Goal: Register for event/course

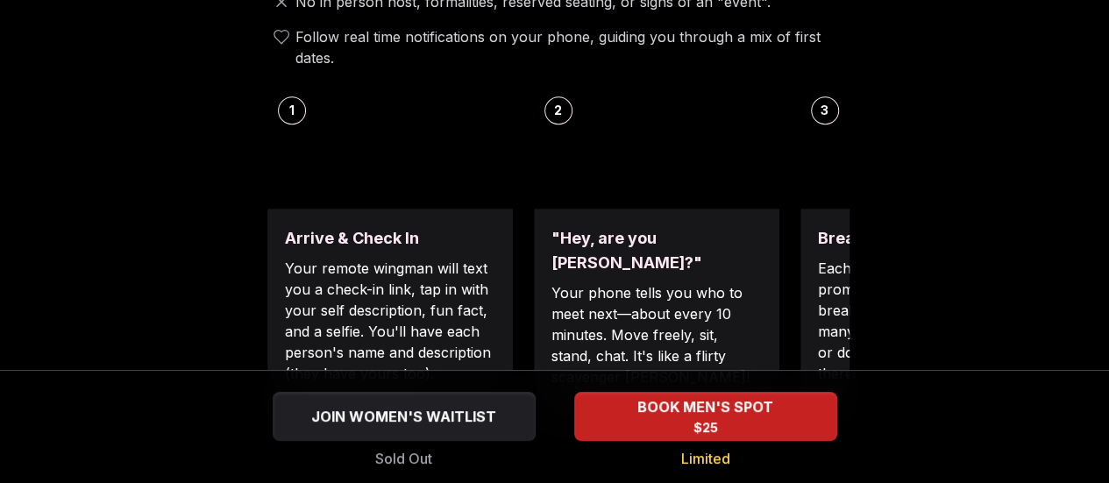
scroll to position [694, 0]
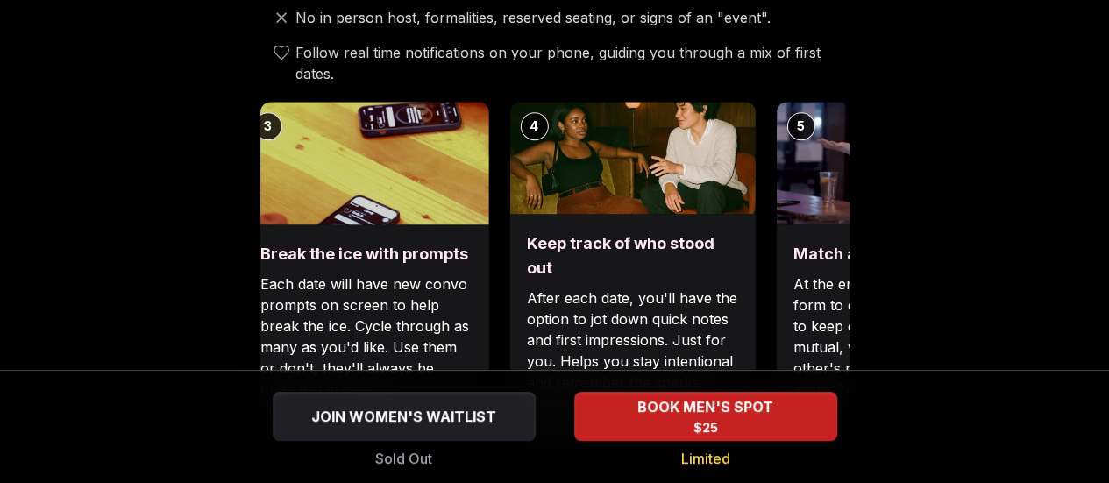
click at [196, 200] on div "Luvvly Speed Dating [DATE] Age Range 30 - 40 Orientation Straight Evening 6:30 …" at bounding box center [554, 487] width 1081 height 2179
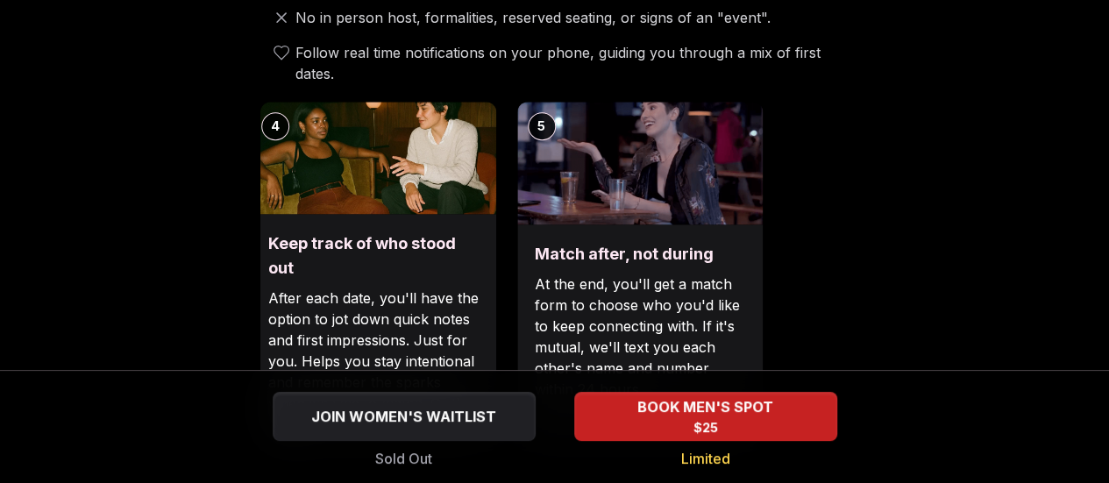
click at [163, 195] on div "Luvvly Speed Dating [DATE] Age Range 30 - 40 Orientation Straight Evening 6:30 …" at bounding box center [554, 487] width 1081 height 2179
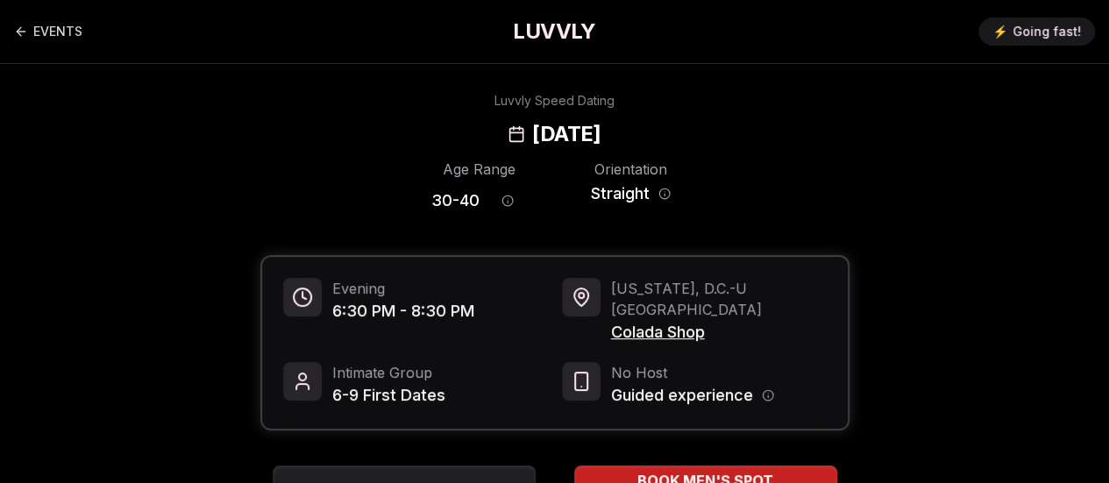
scroll to position [2, 0]
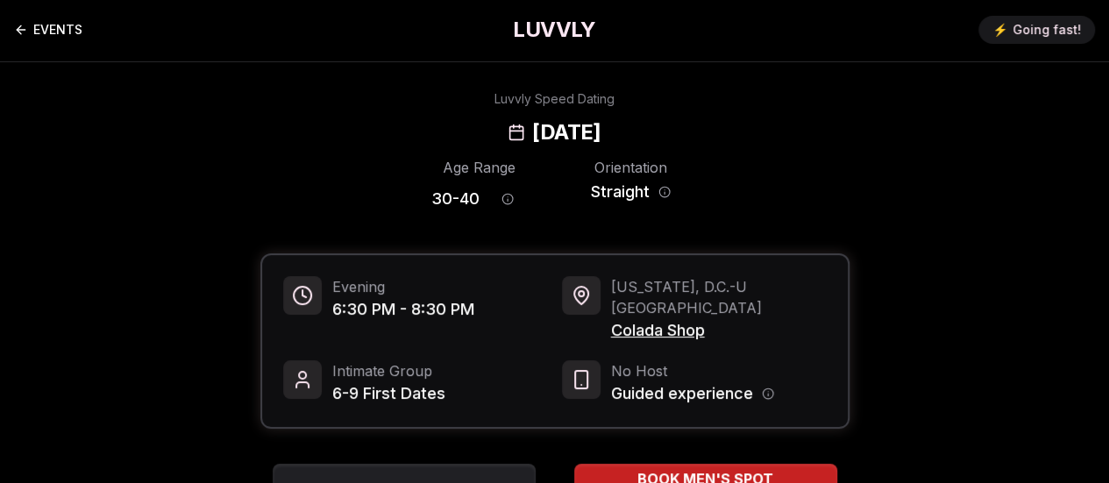
click at [19, 30] on icon "Back to events" at bounding box center [21, 30] width 8 height 0
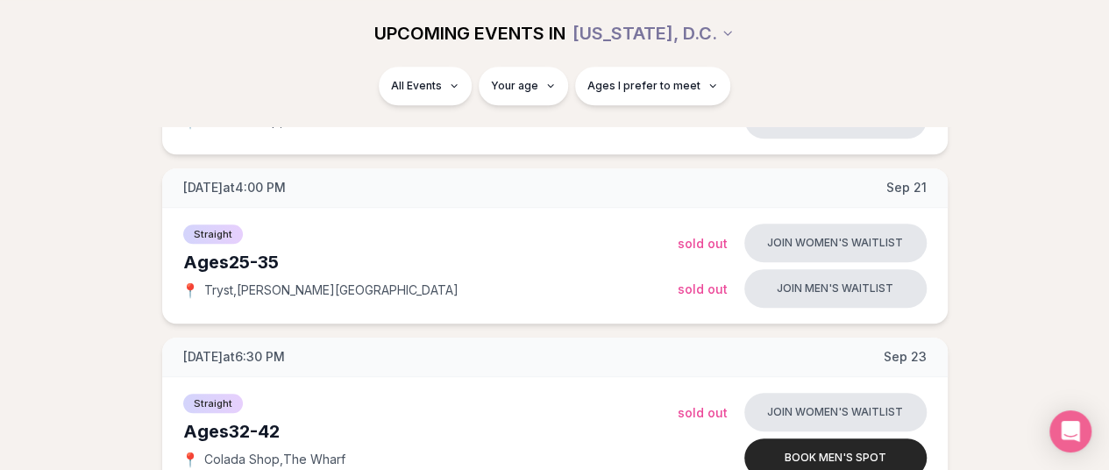
scroll to position [367, 7]
drag, startPoint x: 74, startPoint y: 215, endPoint x: 27, endPoint y: 125, distance: 100.8
click at [27, 125] on div "All Events Your age Ages I prefer to meet" at bounding box center [554, 97] width 1109 height 60
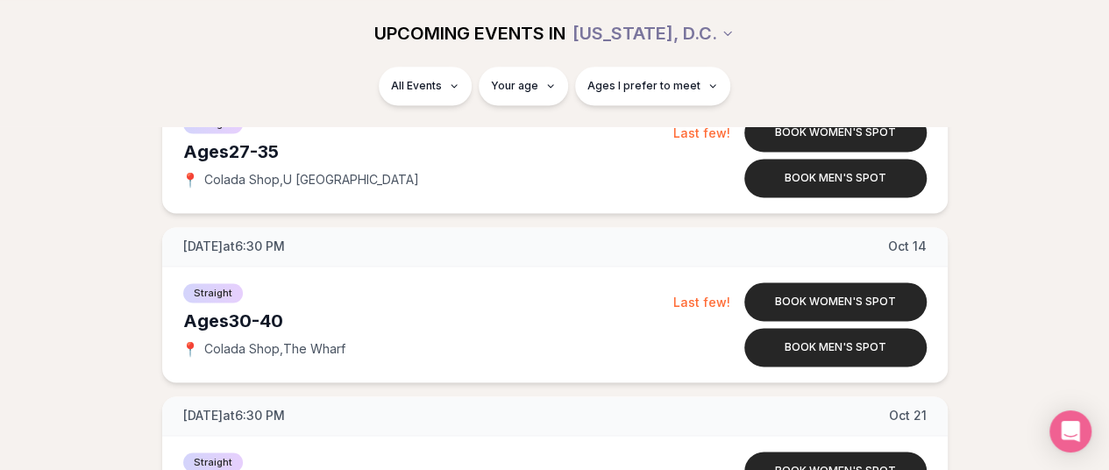
scroll to position [1154, 0]
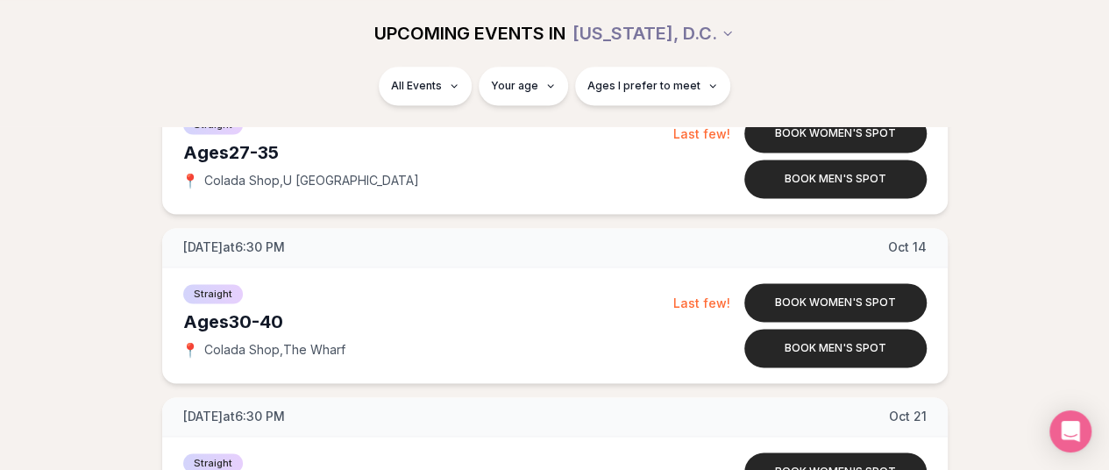
drag, startPoint x: 50, startPoint y: 276, endPoint x: 3, endPoint y: 263, distance: 49.1
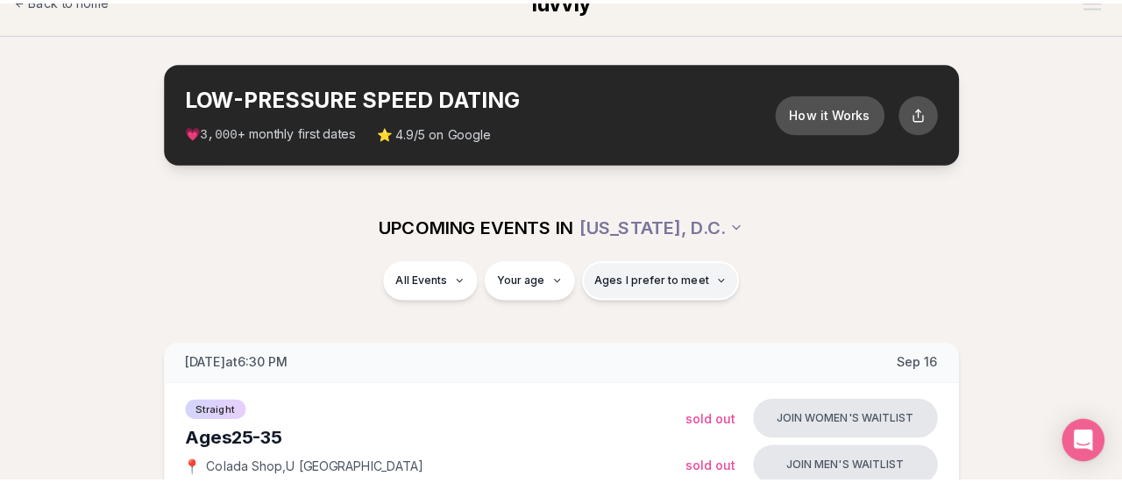
scroll to position [0, 0]
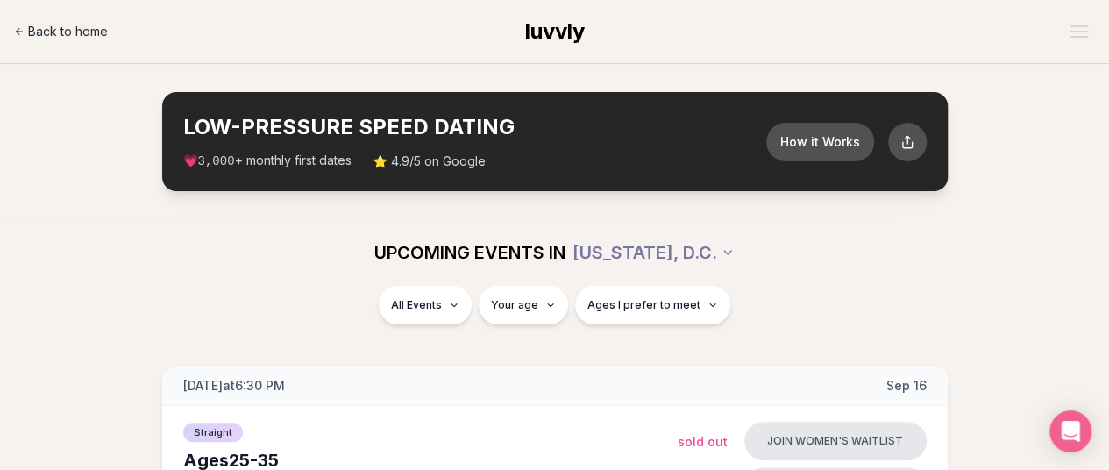
click at [89, 34] on span "Back to home" at bounding box center [68, 32] width 80 height 18
